Goal: Check status

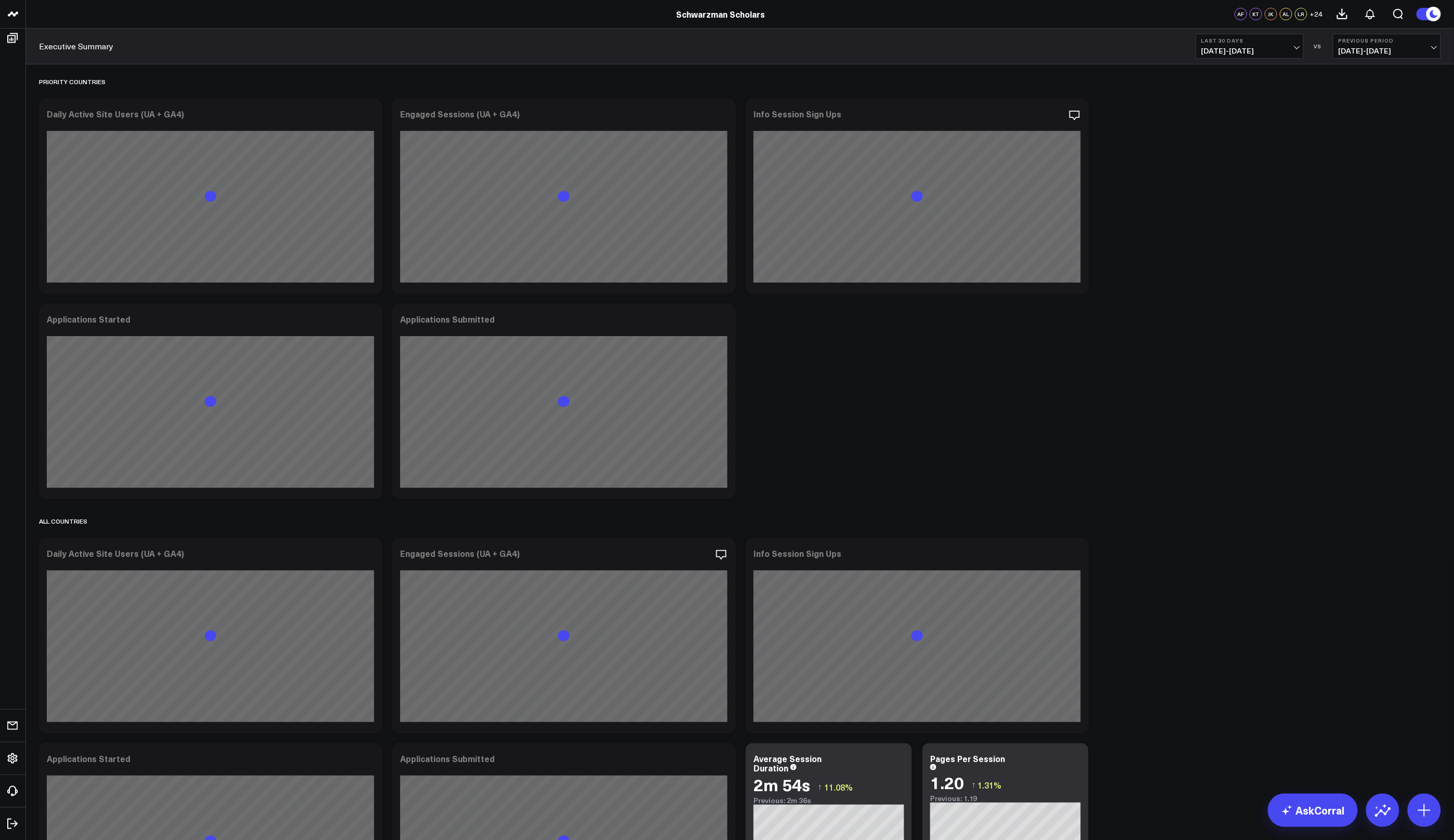
click at [1286, 52] on span "[DATE] - [DATE]" at bounding box center [1250, 51] width 97 height 8
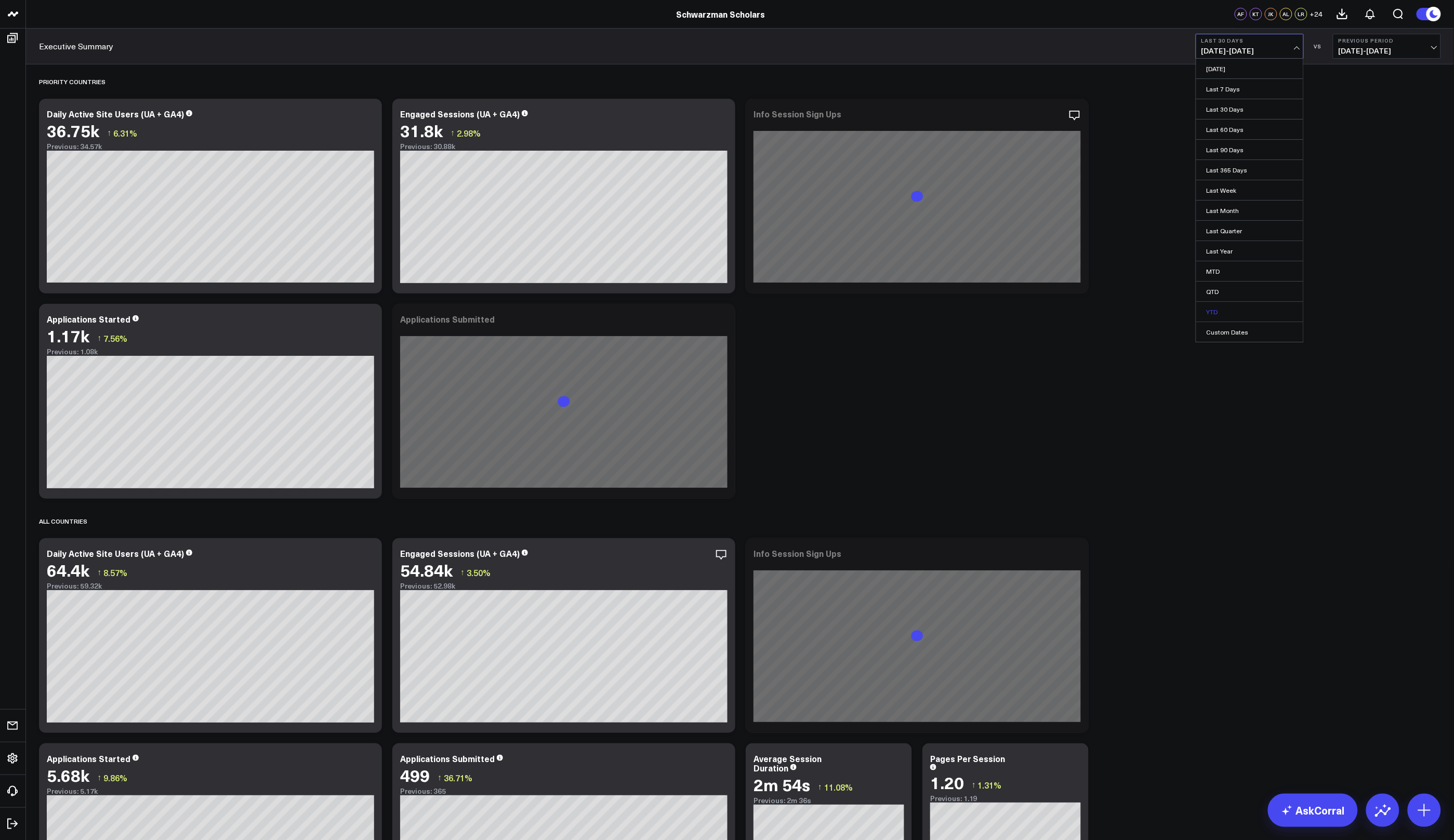
click at [1215, 313] on link "YTD" at bounding box center [1250, 311] width 107 height 20
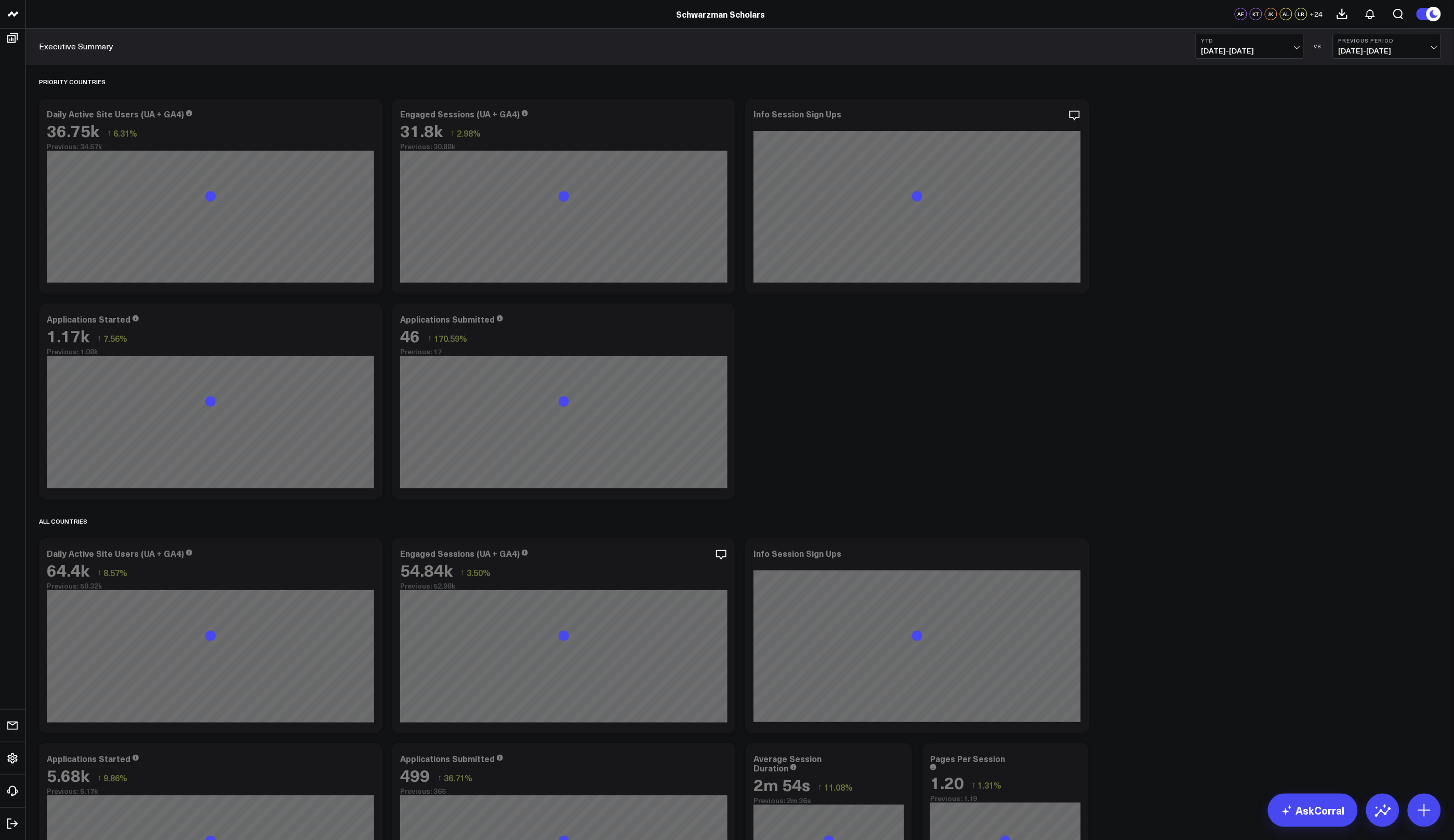
click at [1391, 58] on div "Previous Period [DATE] - [DATE]" at bounding box center [1386, 46] width 108 height 25
click at [1390, 51] on span "[DATE] - [DATE]" at bounding box center [1387, 51] width 97 height 8
click at [1379, 111] on link "YoY" at bounding box center [1387, 109] width 107 height 20
